Goal: Task Accomplishment & Management: Use online tool/utility

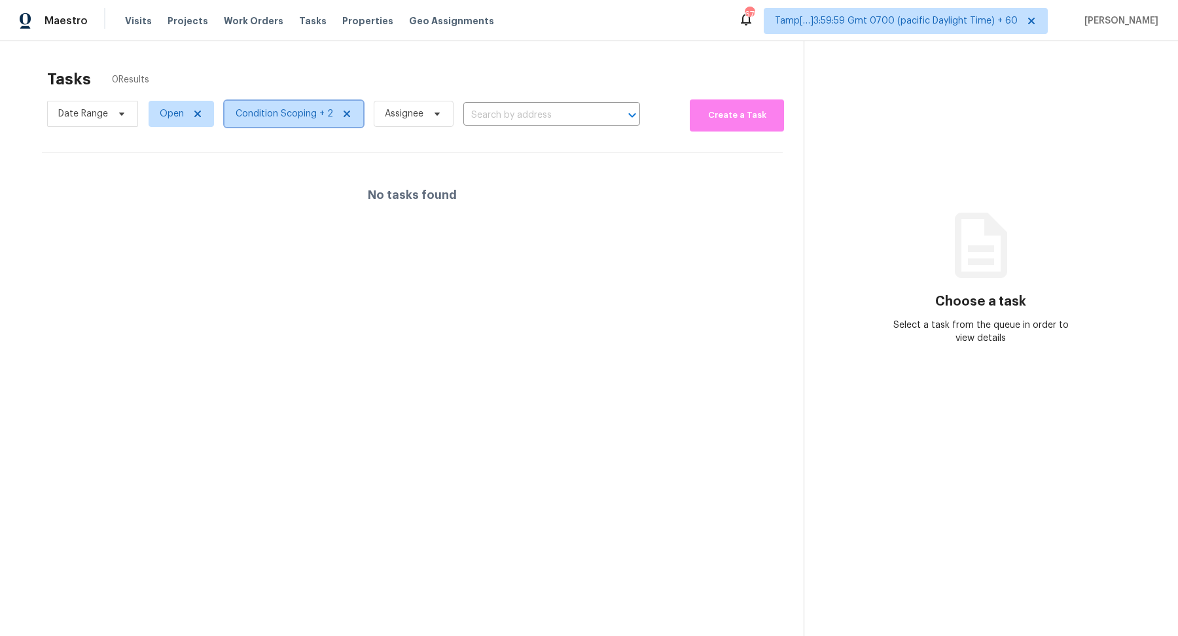
click at [249, 117] on span "Condition Scoping + 2" at bounding box center [285, 113] width 98 height 13
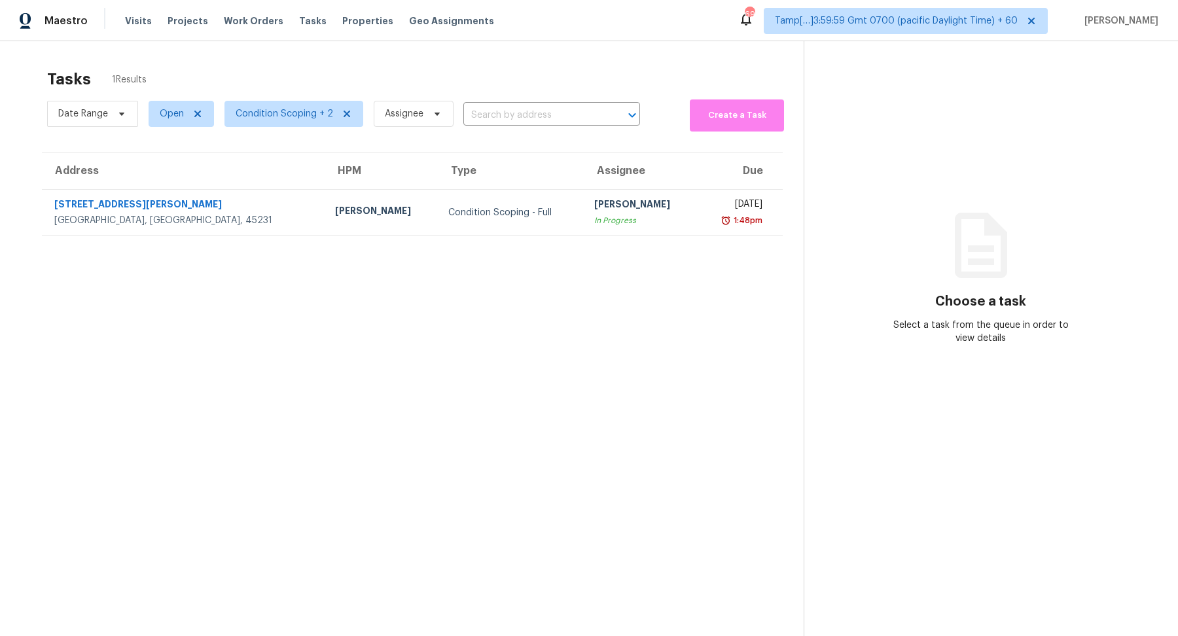
click at [163, 129] on span "Open" at bounding box center [176, 114] width 76 height 34
click at [170, 117] on span "Open" at bounding box center [172, 113] width 24 height 13
click at [194, 187] on label "Blocked" at bounding box center [182, 187] width 52 height 13
click at [164, 187] on input "Blocked" at bounding box center [160, 185] width 9 height 9
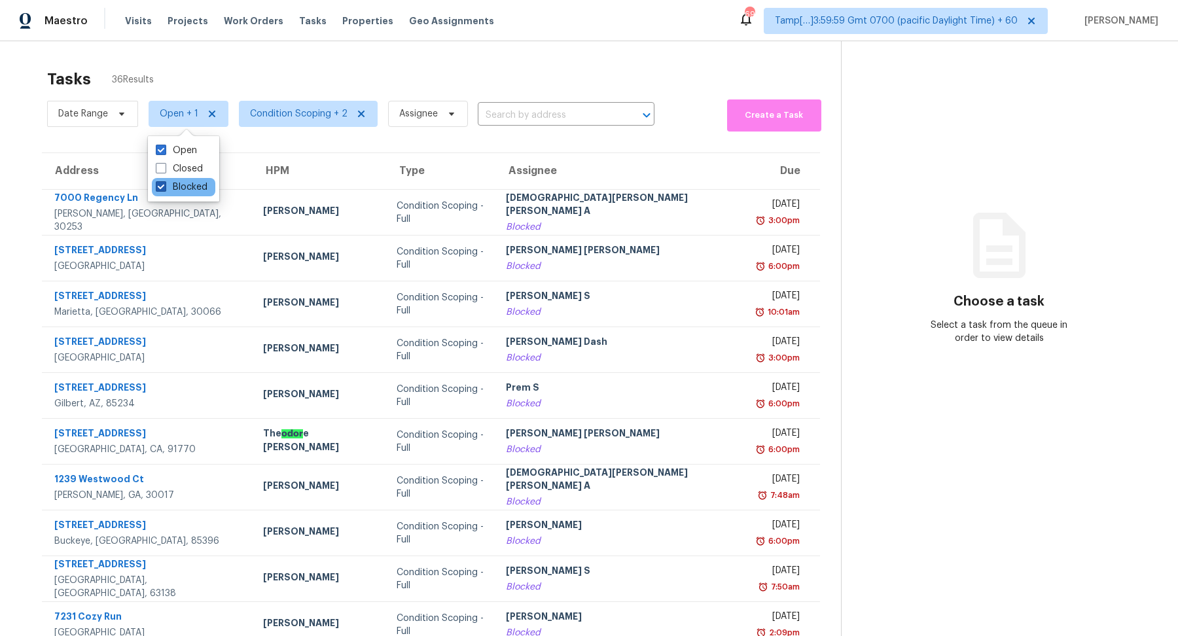
click at [199, 187] on label "Blocked" at bounding box center [182, 187] width 52 height 13
click at [164, 187] on input "Blocked" at bounding box center [160, 185] width 9 height 9
checkbox input "false"
